Goal: Register for event/course

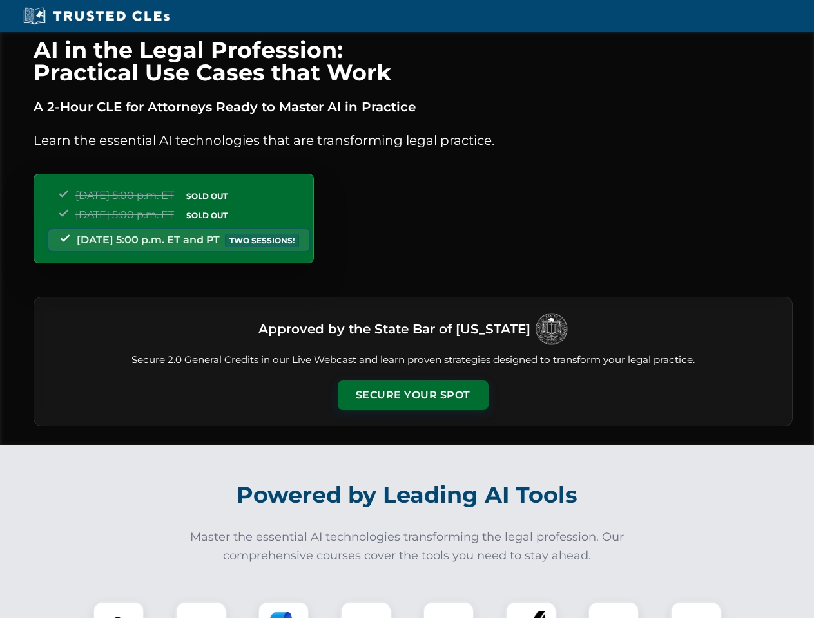
click at [412, 396] on button "Secure Your Spot" at bounding box center [413, 396] width 151 height 30
click at [119, 610] on img at bounding box center [118, 627] width 37 height 37
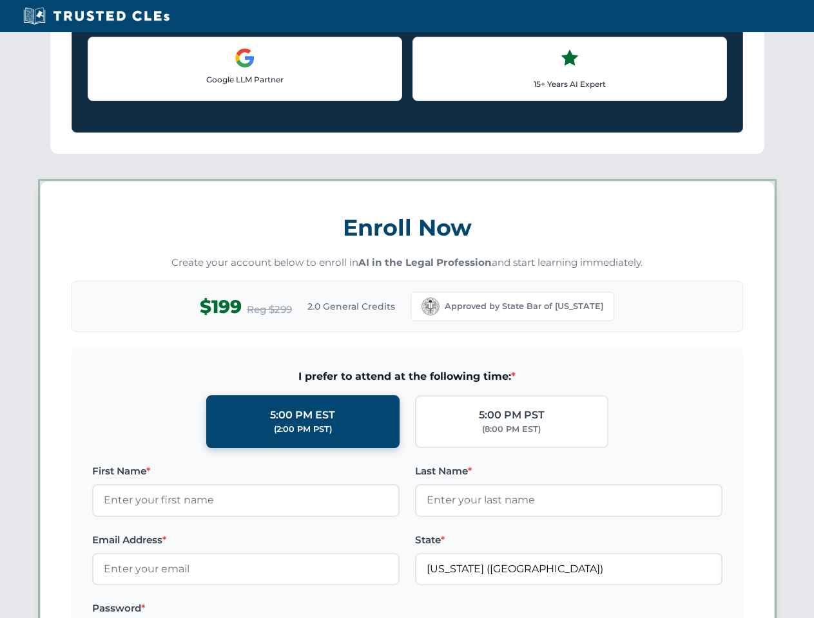
click at [283, 610] on label "Password *" at bounding box center [245, 608] width 307 height 15
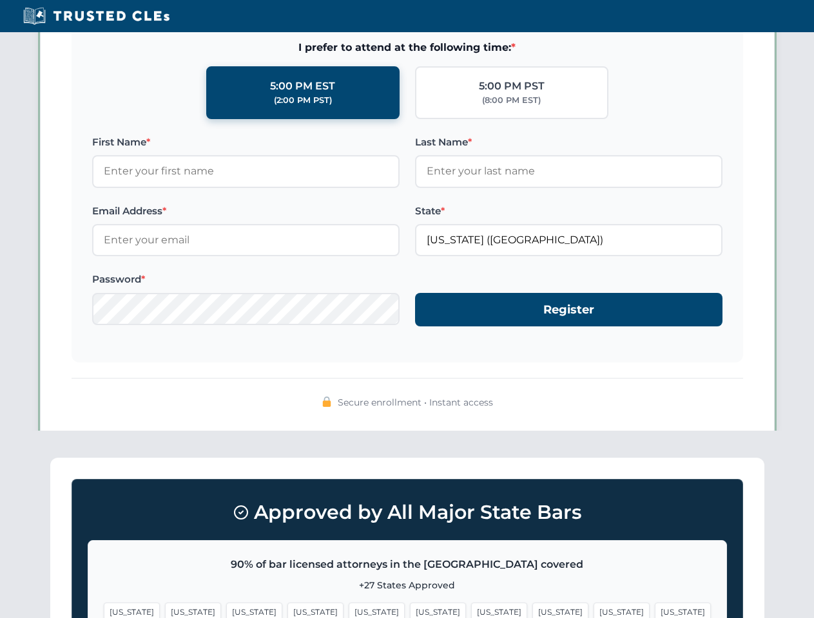
click at [593, 610] on span "[US_STATE]" at bounding box center [621, 612] width 56 height 19
